Goal: Task Accomplishment & Management: Complete application form

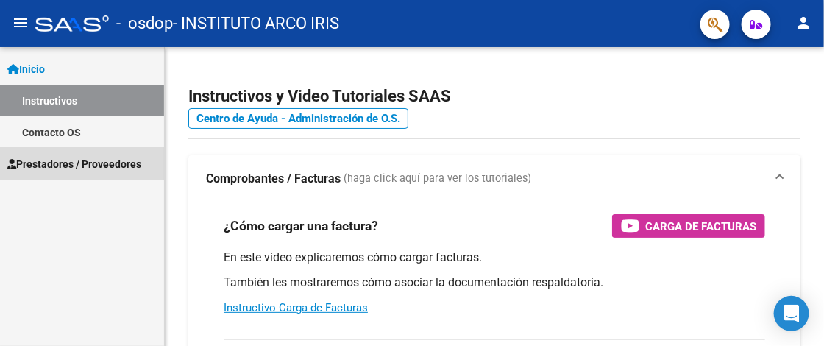
click at [95, 163] on span "Prestadores / Proveedores" at bounding box center [74, 164] width 134 height 16
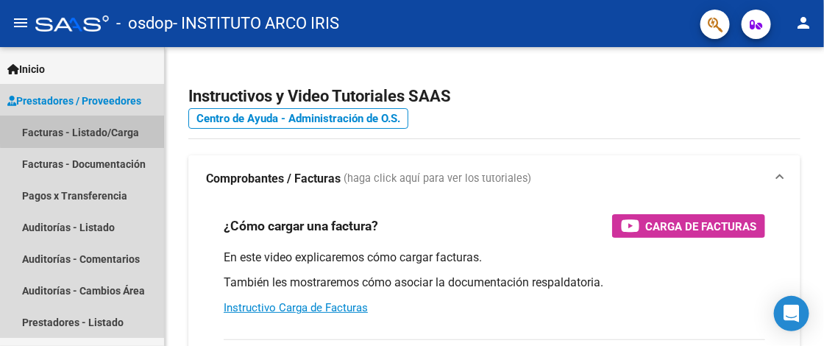
click at [89, 127] on link "Facturas - Listado/Carga" at bounding box center [82, 132] width 164 height 32
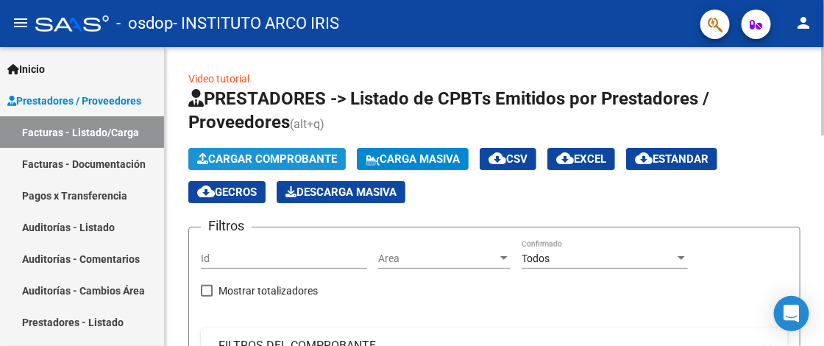
click at [255, 154] on span "Cargar Comprobante" at bounding box center [267, 158] width 140 height 13
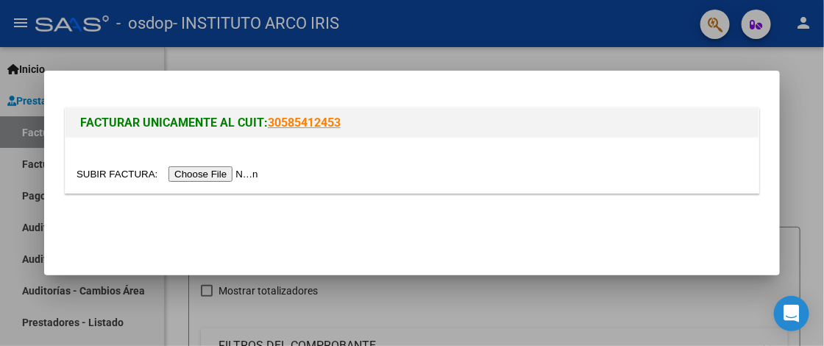
click at [230, 173] on input "file" at bounding box center [170, 173] width 186 height 15
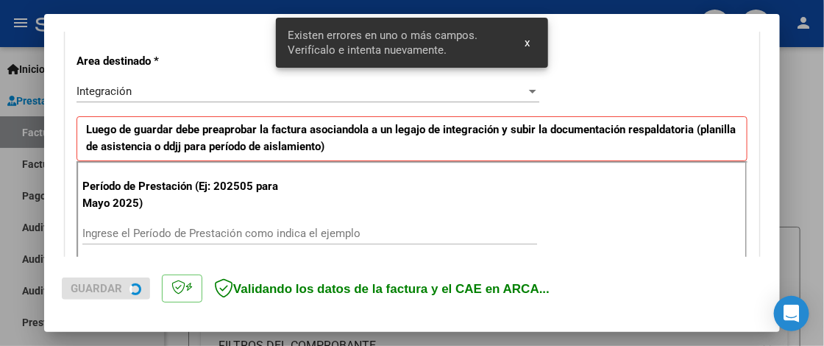
scroll to position [371, 0]
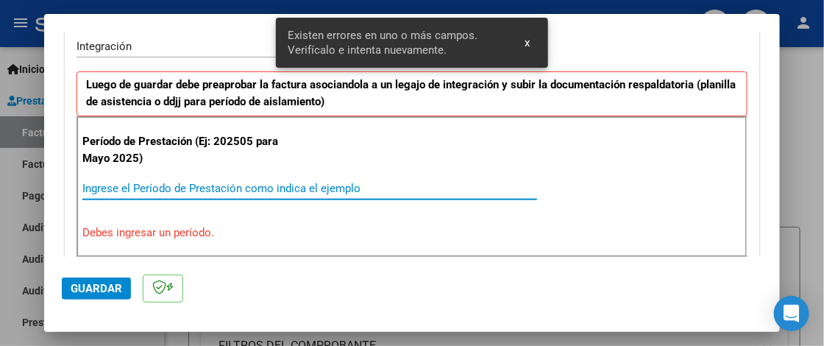
click at [150, 191] on input "Ingrese el Período de Prestación como indica el ejemplo" at bounding box center [309, 188] width 455 height 13
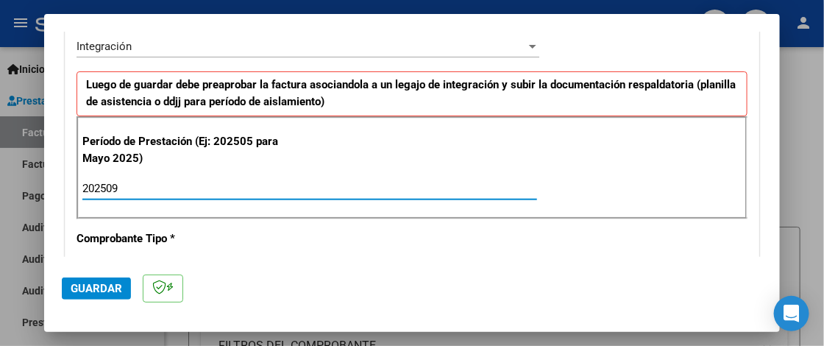
type input "202509"
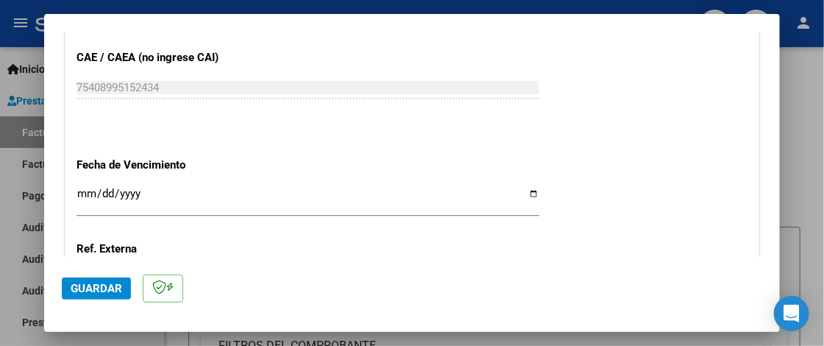
scroll to position [959, 0]
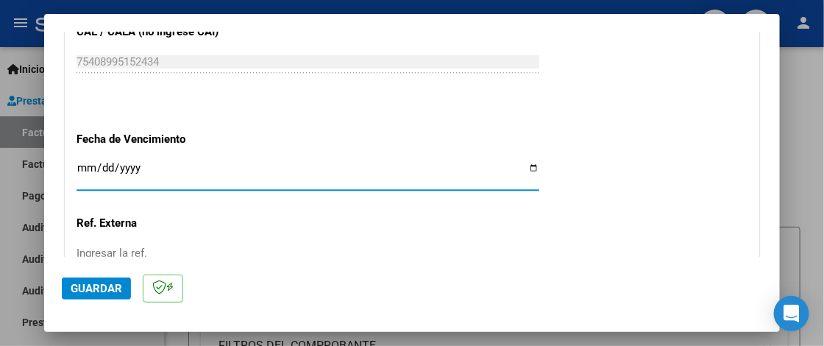
click at [85, 168] on input "Ingresar la fecha" at bounding box center [308, 174] width 463 height 24
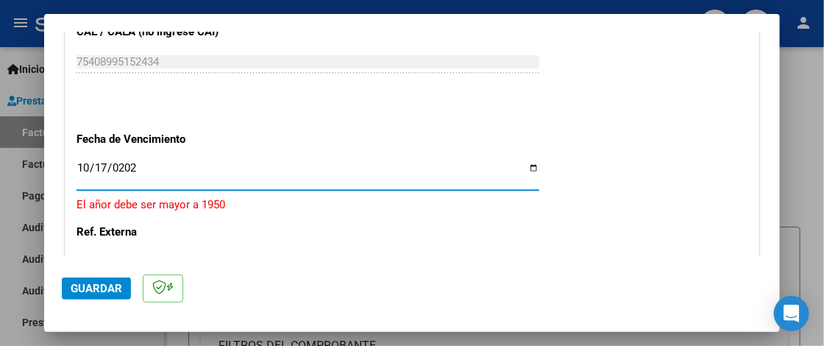
type input "[DATE]"
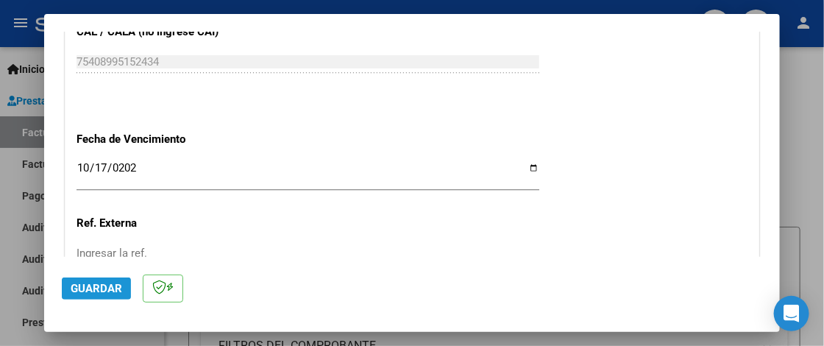
click at [92, 283] on span "Guardar" at bounding box center [97, 288] width 52 height 13
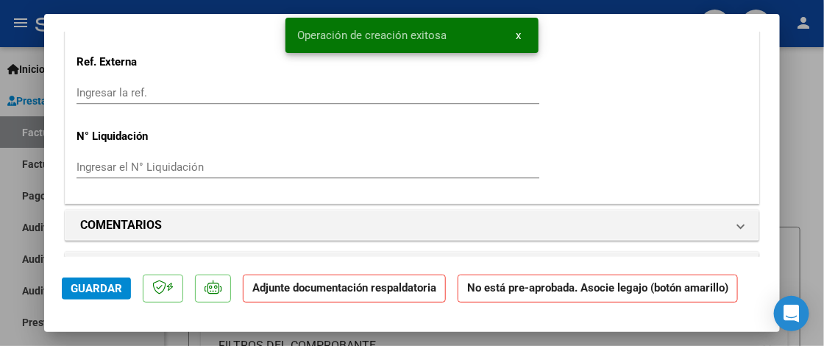
scroll to position [1251, 0]
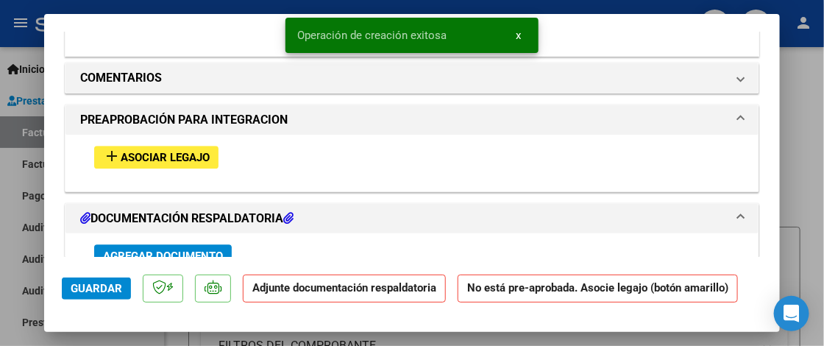
click at [136, 163] on button "add Asociar Legajo" at bounding box center [156, 157] width 124 height 23
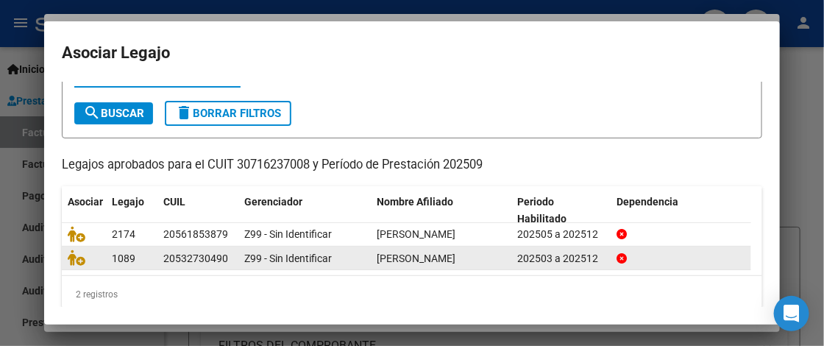
scroll to position [82, 0]
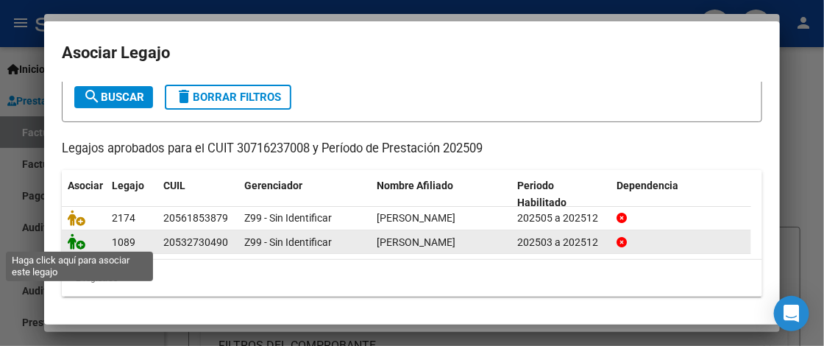
click at [78, 242] on icon at bounding box center [77, 241] width 18 height 16
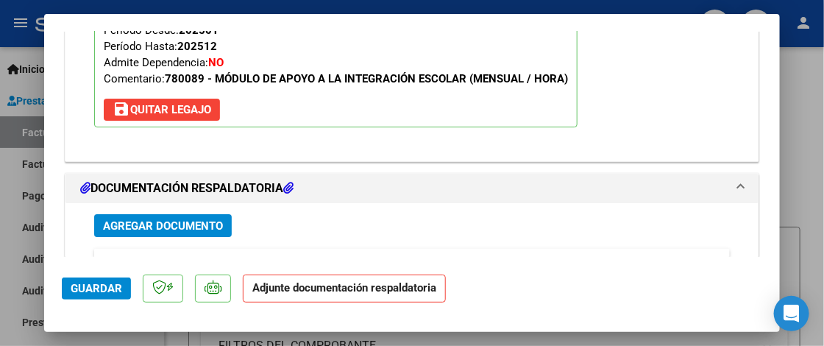
scroll to position [1657, 0]
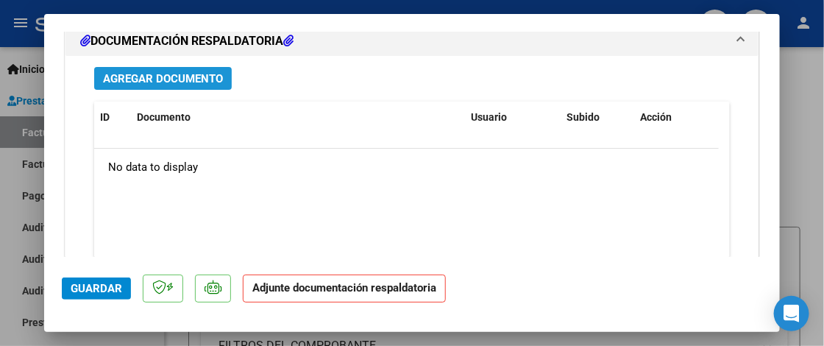
click at [146, 85] on button "Agregar Documento" at bounding box center [163, 78] width 138 height 23
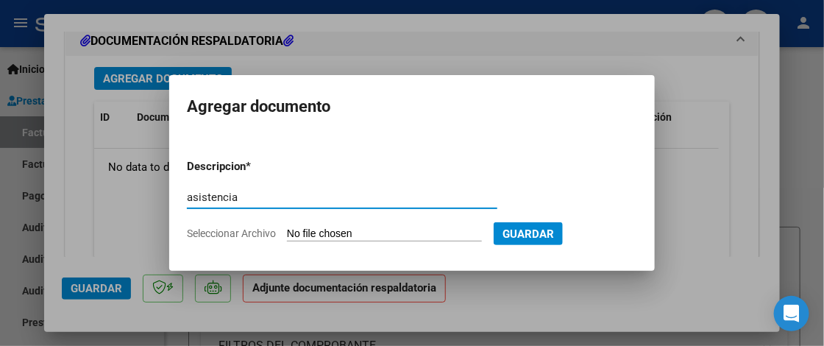
type input "asistencia"
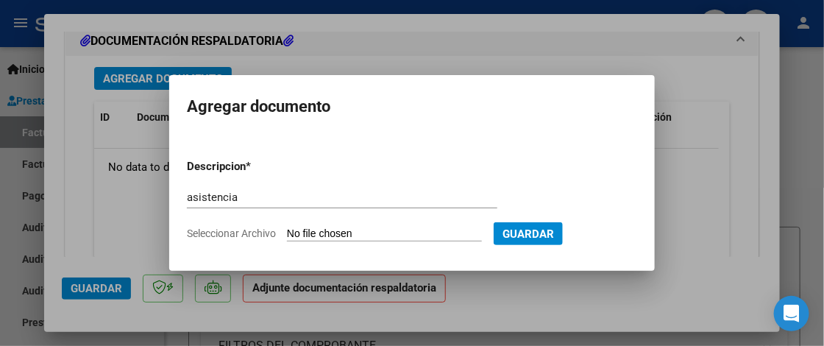
click at [366, 236] on input "Seleccionar Archivo" at bounding box center [384, 234] width 195 height 14
type input "C:\fakepath\Asistencia Modulo.pdf"
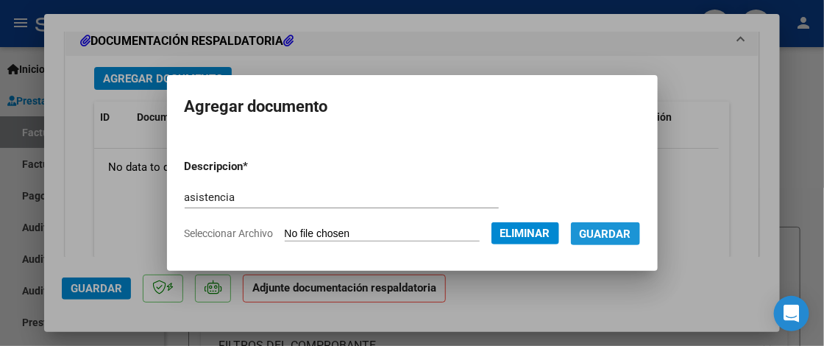
click at [613, 235] on span "Guardar" at bounding box center [606, 233] width 52 height 13
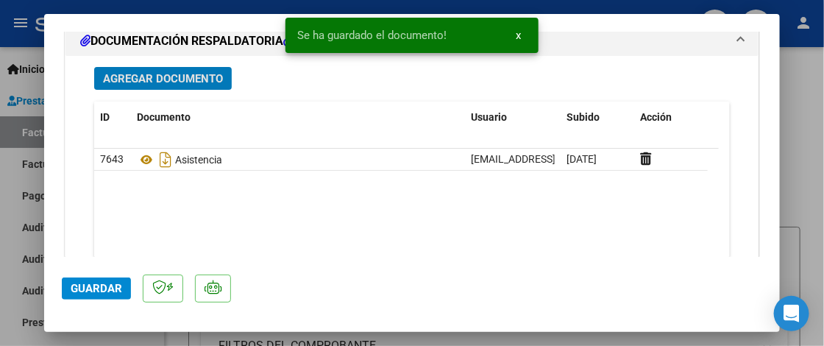
scroll to position [1766, 0]
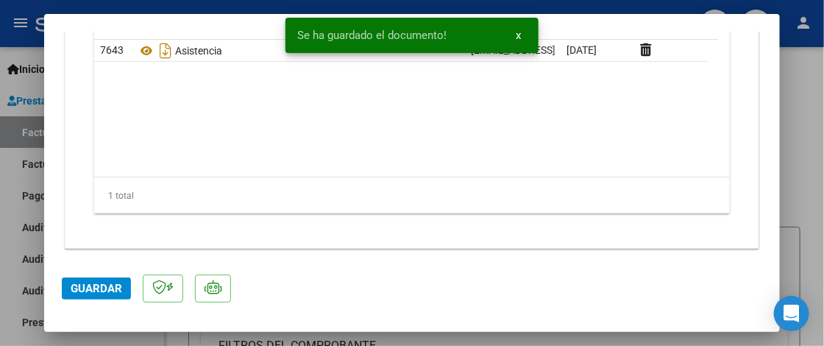
click at [86, 276] on mat-dialog-actions "Guardar" at bounding box center [412, 286] width 700 height 58
click at [94, 288] on span "Guardar" at bounding box center [97, 288] width 52 height 13
click at [801, 155] on div at bounding box center [412, 173] width 824 height 346
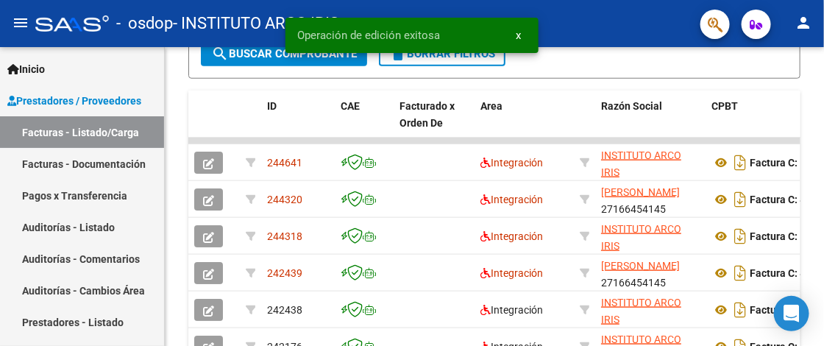
scroll to position [446, 0]
